Goal: Information Seeking & Learning: Learn about a topic

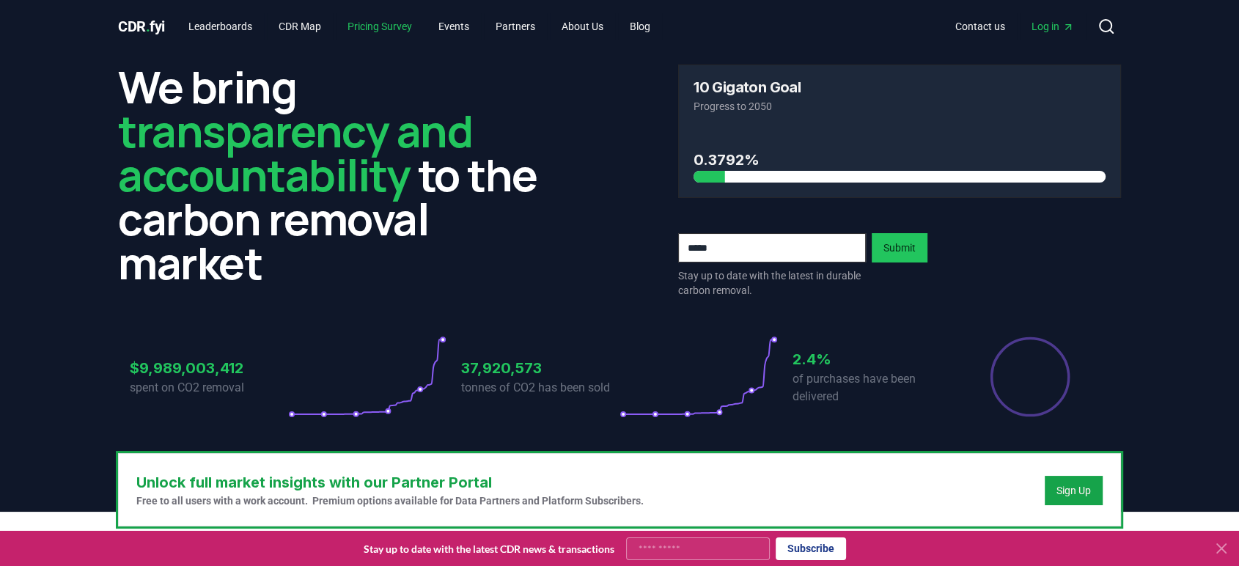
click at [392, 29] on link "Pricing Survey" at bounding box center [380, 26] width 88 height 26
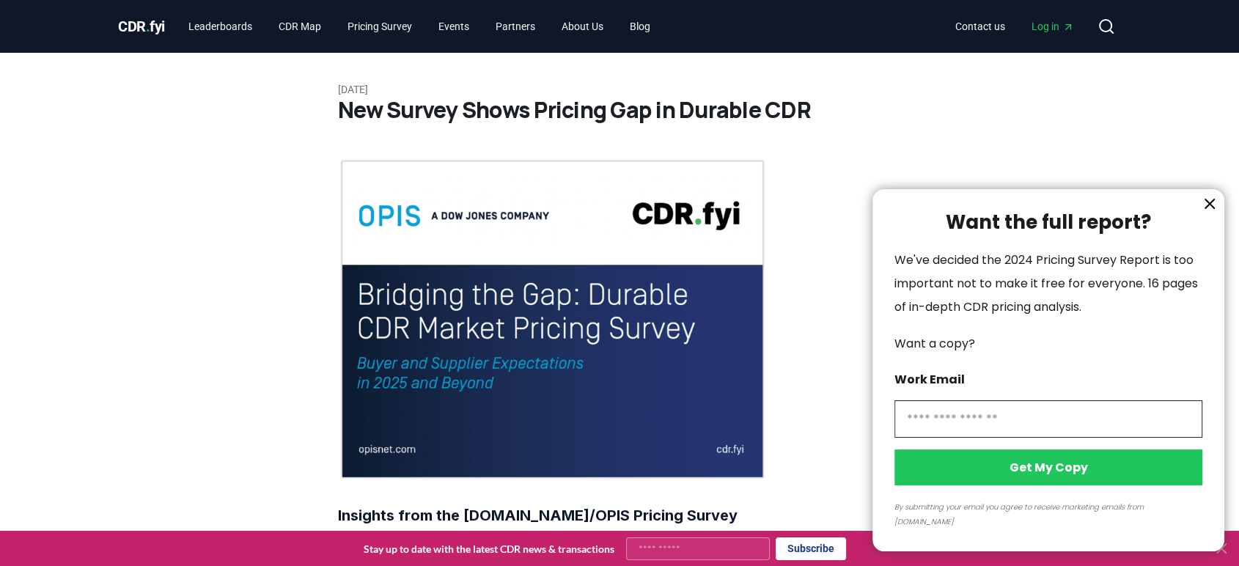
click at [301, 25] on div at bounding box center [619, 283] width 1239 height 566
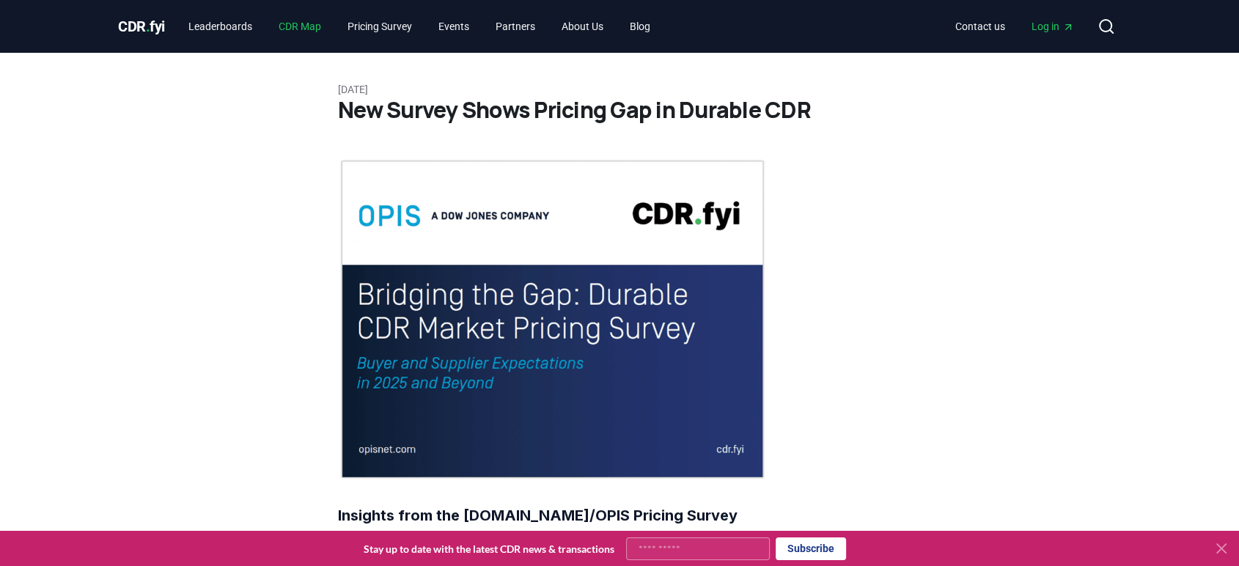
click at [313, 22] on link "CDR Map" at bounding box center [300, 26] width 66 height 26
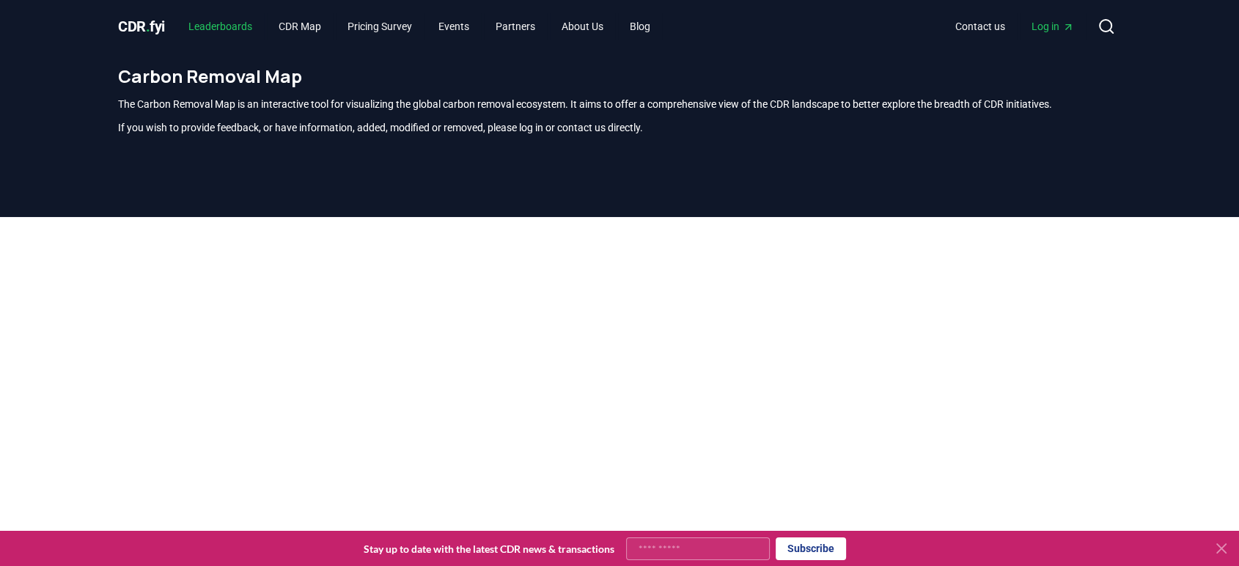
click at [230, 15] on link "Leaderboards" at bounding box center [220, 26] width 87 height 26
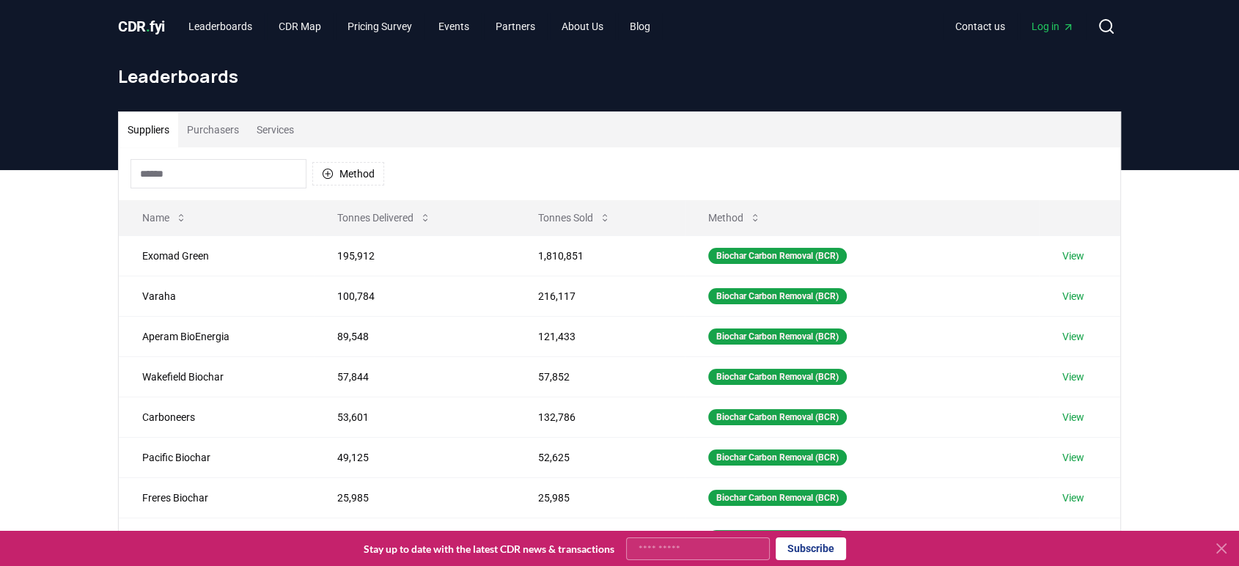
click at [211, 128] on button "Purchasers" at bounding box center [213, 129] width 70 height 35
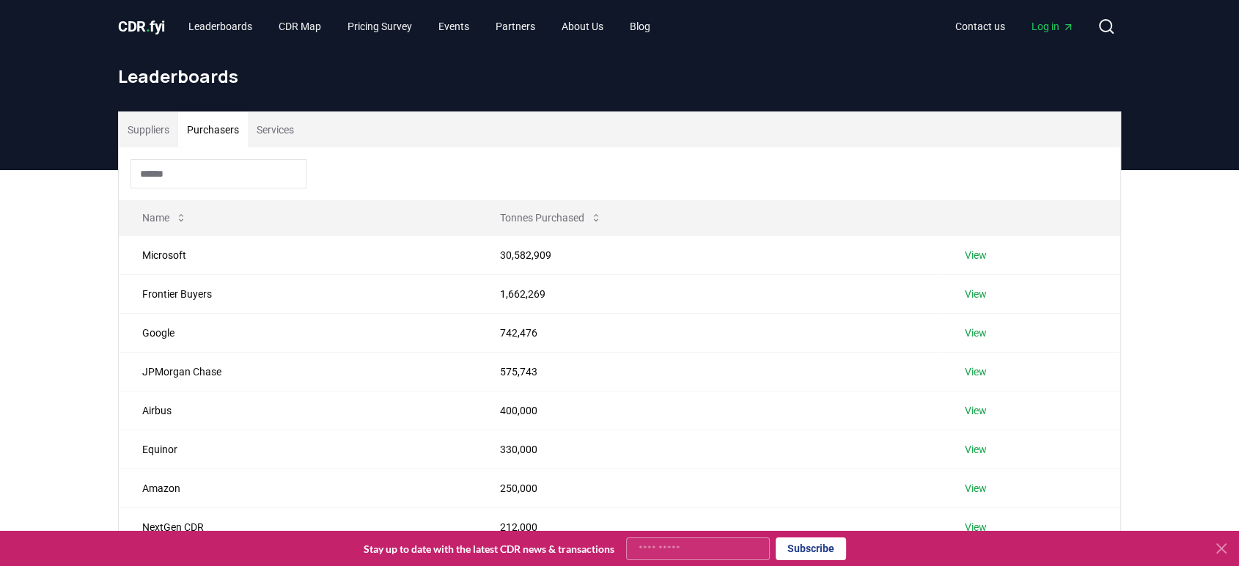
click at [155, 129] on button "Suppliers" at bounding box center [148, 129] width 59 height 35
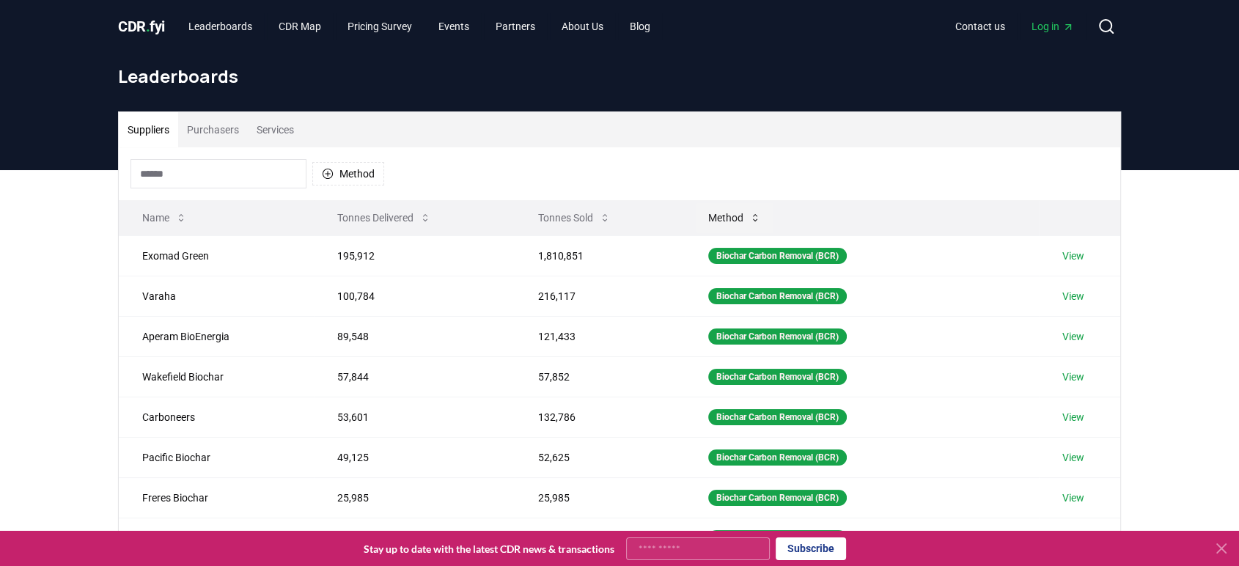
click at [721, 224] on button "Method" at bounding box center [735, 217] width 76 height 29
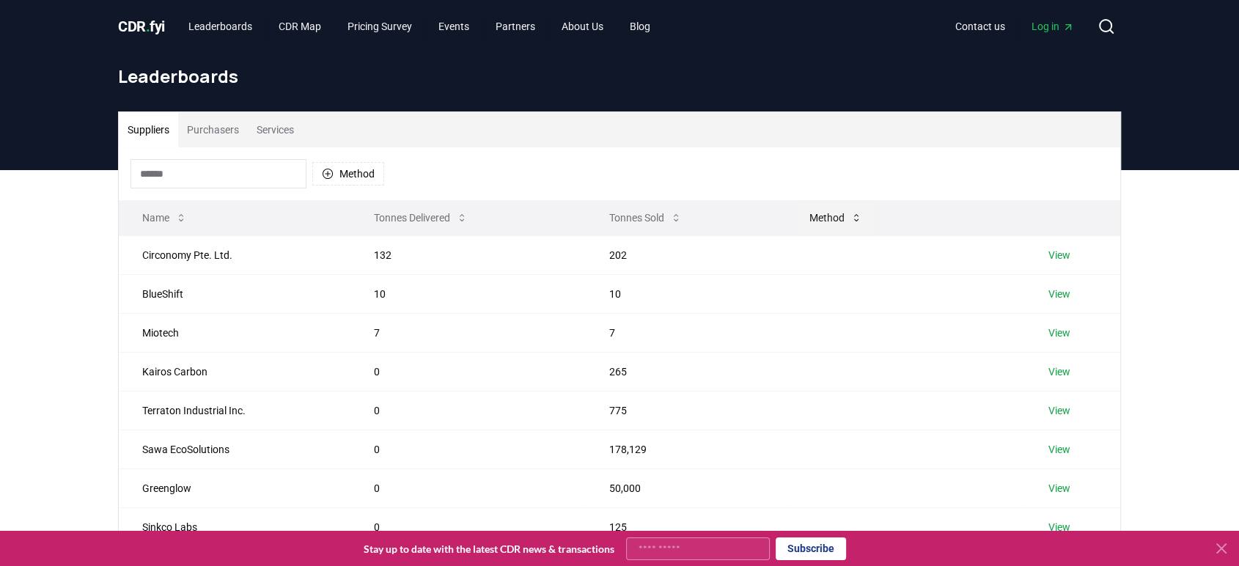
click at [854, 220] on icon at bounding box center [856, 217] width 4 height 7
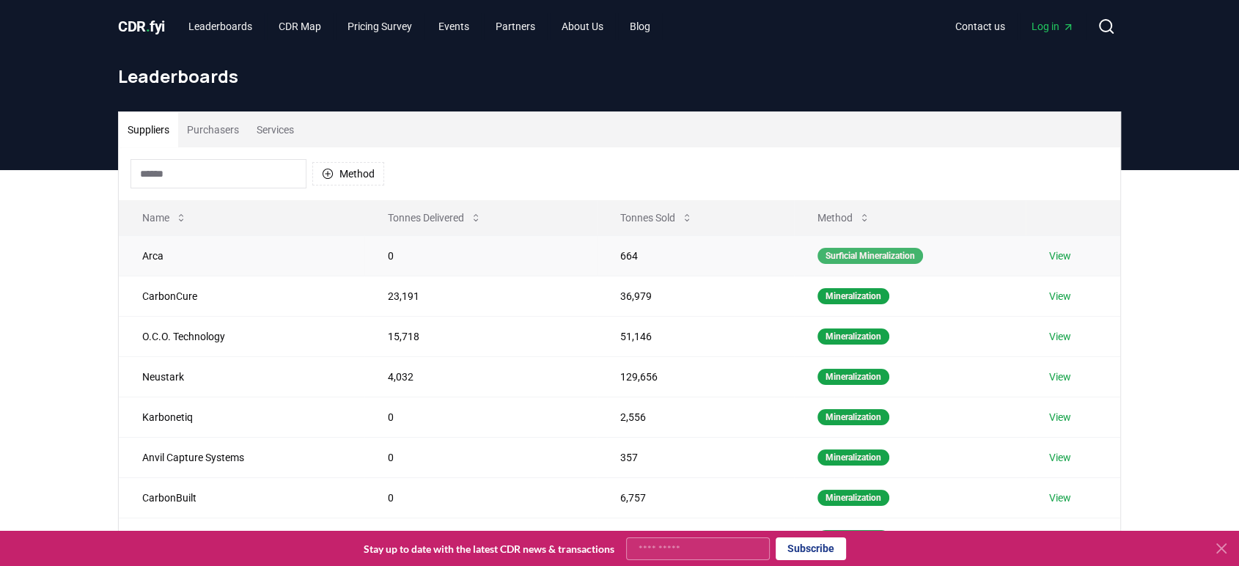
click at [851, 251] on div "Surficial Mineralization" at bounding box center [871, 256] width 106 height 16
click at [362, 180] on button "Method" at bounding box center [348, 173] width 72 height 23
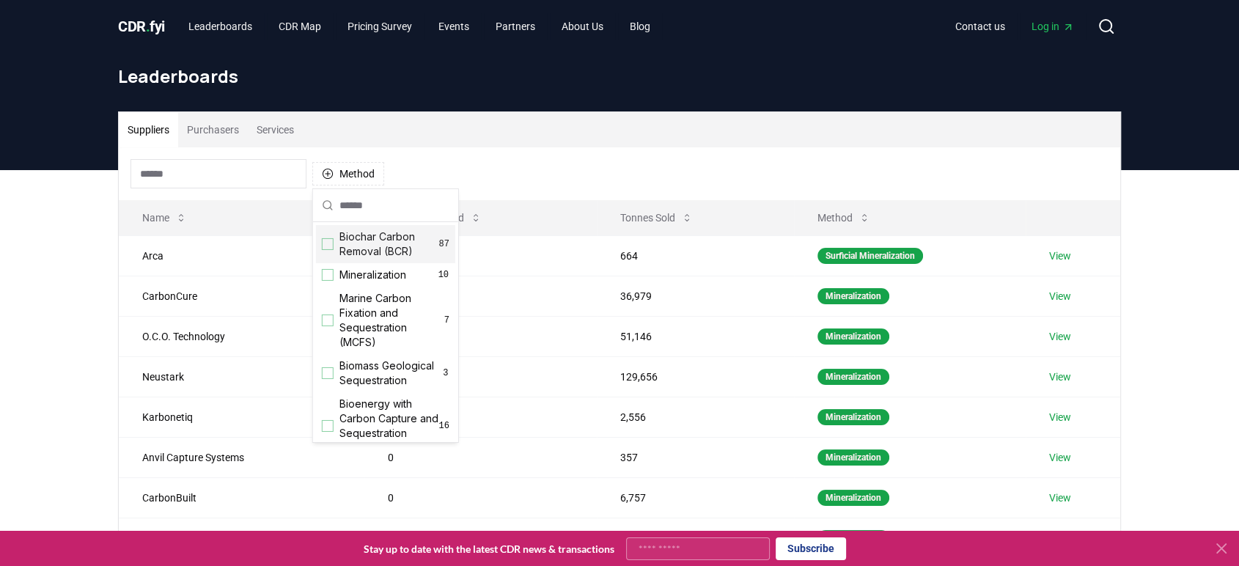
click at [575, 169] on div "Method" at bounding box center [620, 173] width 1002 height 53
